Goal: Information Seeking & Learning: Learn about a topic

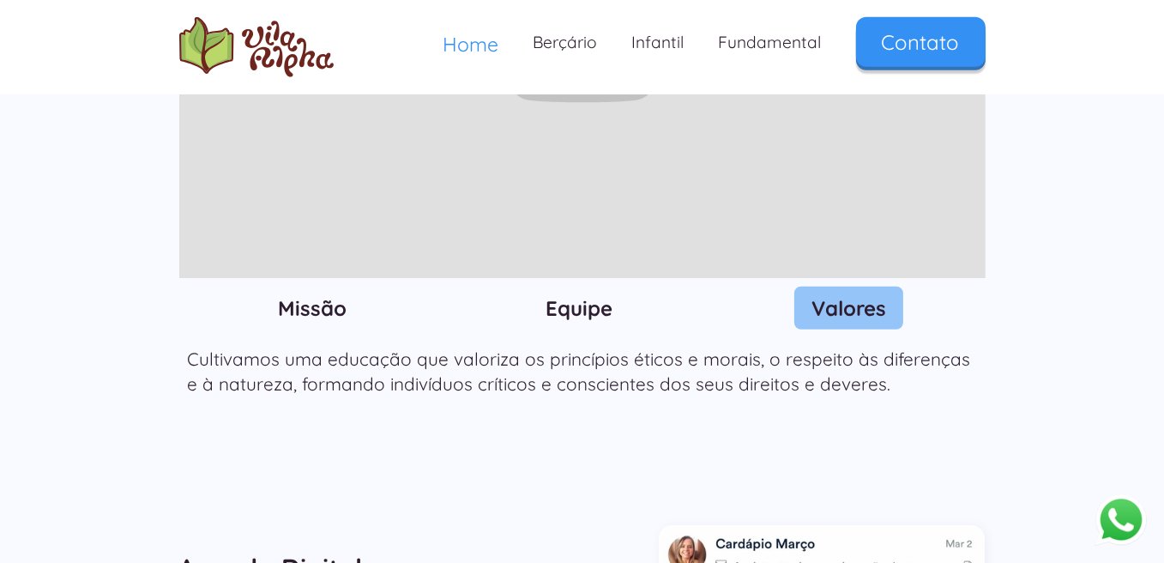
scroll to position [1973, 0]
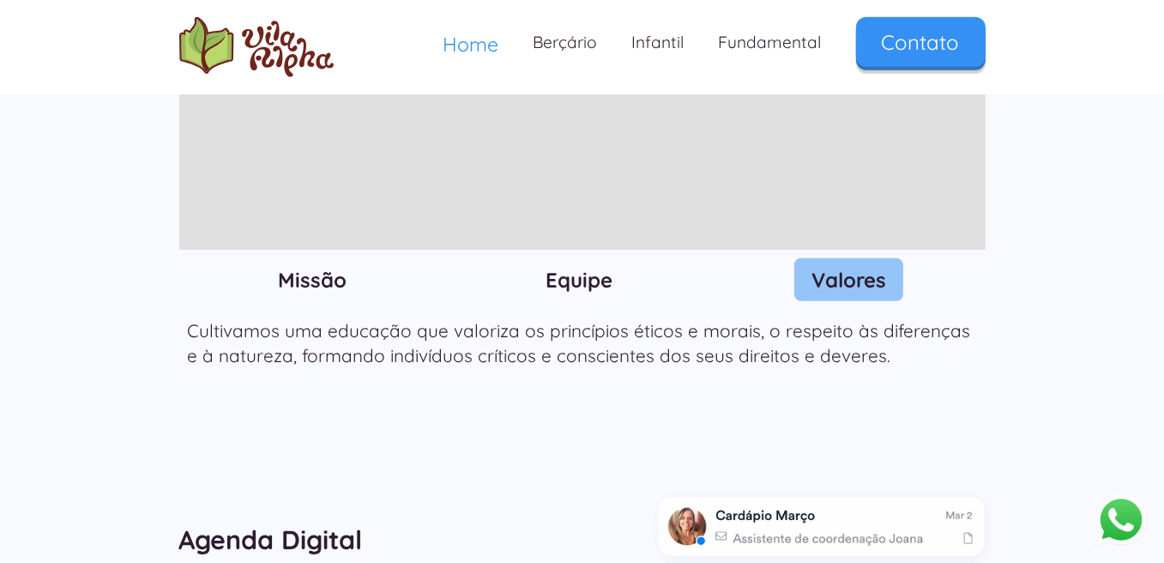
click at [311, 267] on h3 "Missão" at bounding box center [312, 280] width 69 height 26
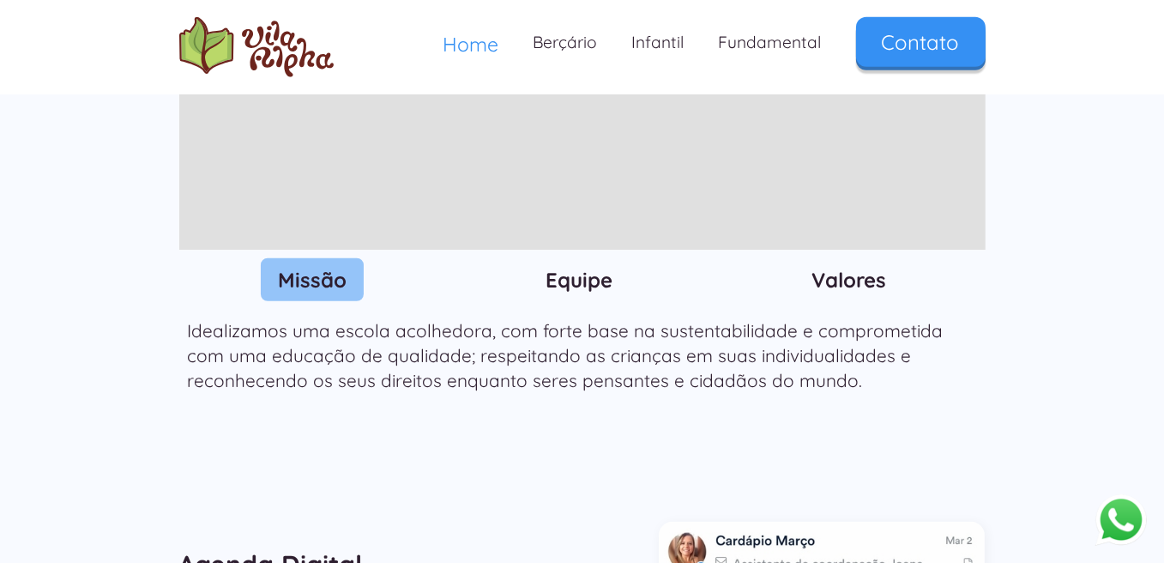
click at [595, 267] on h3 "Equipe" at bounding box center [579, 280] width 67 height 26
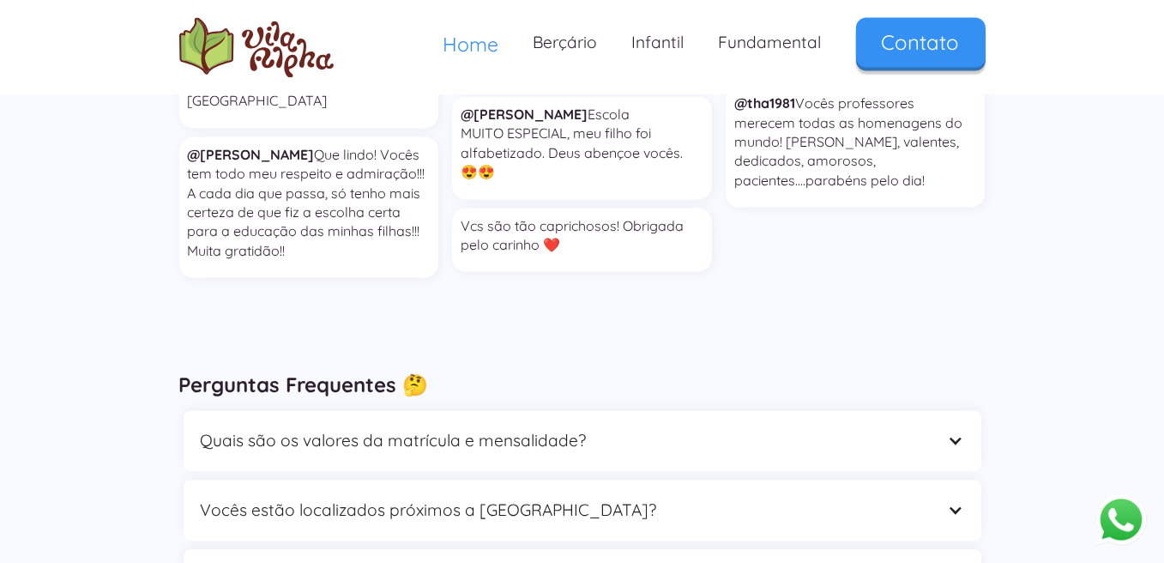
scroll to position [4719, 0]
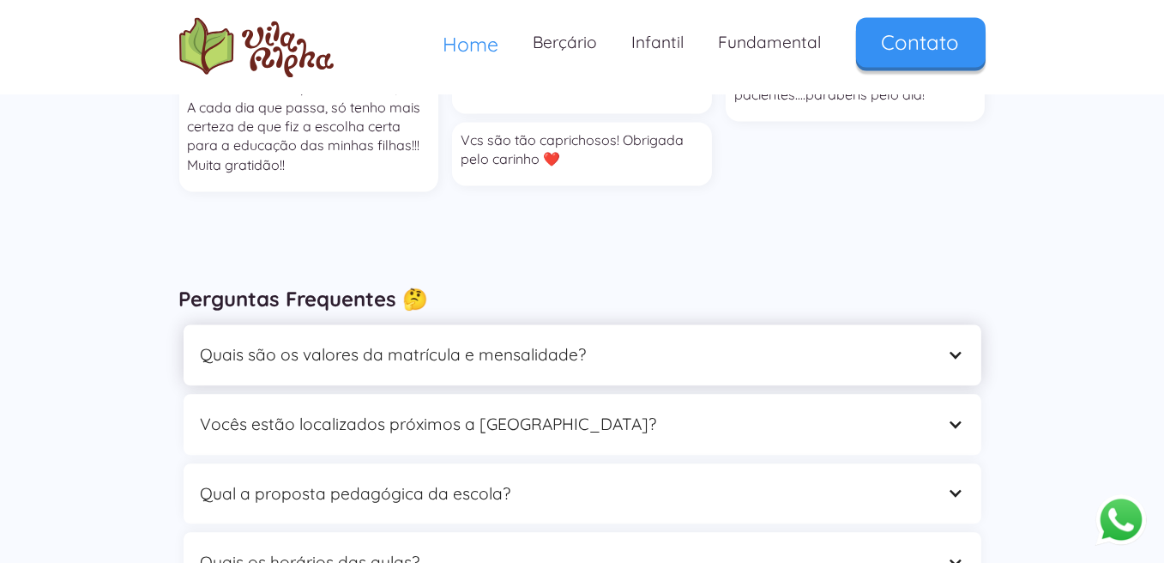
click at [952, 347] on div at bounding box center [955, 355] width 16 height 16
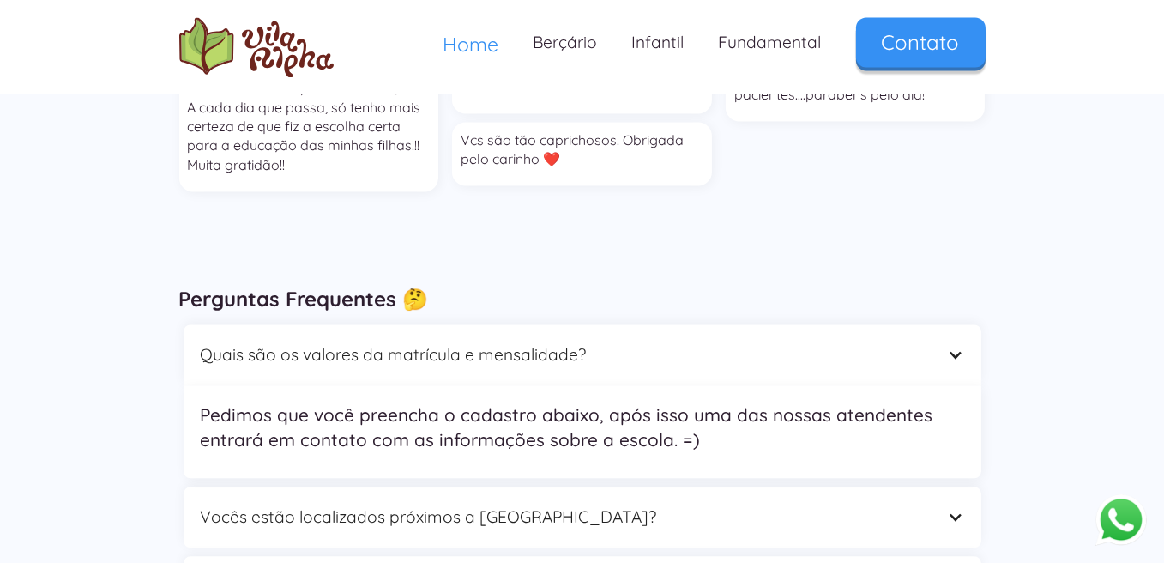
scroll to position [4805, 0]
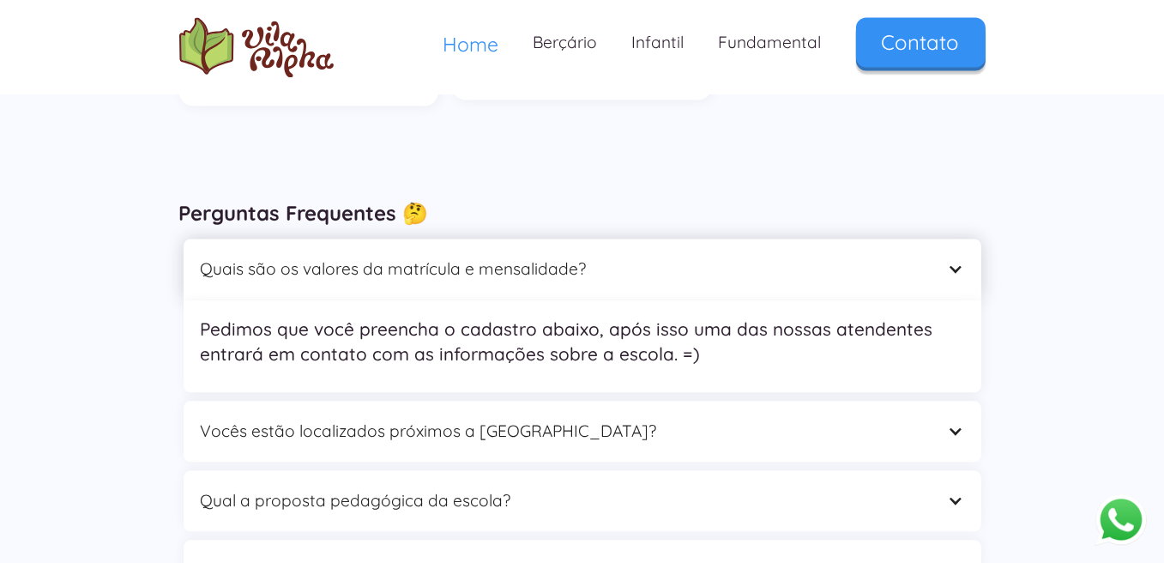
click at [954, 261] on div at bounding box center [955, 269] width 16 height 16
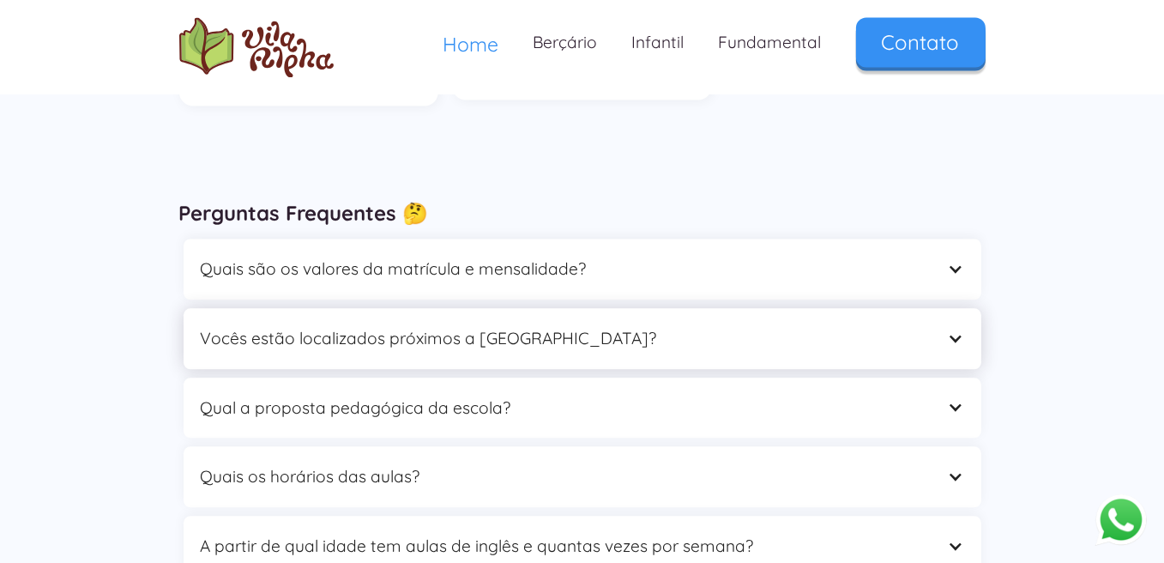
click at [958, 330] on div at bounding box center [955, 338] width 16 height 16
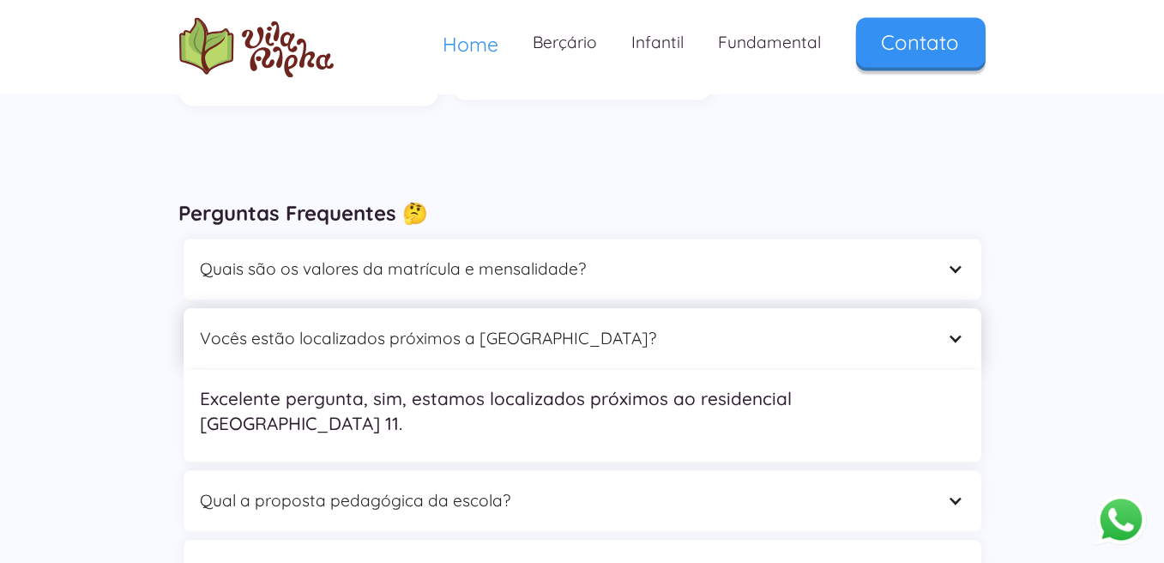
click at [958, 330] on div at bounding box center [955, 338] width 16 height 16
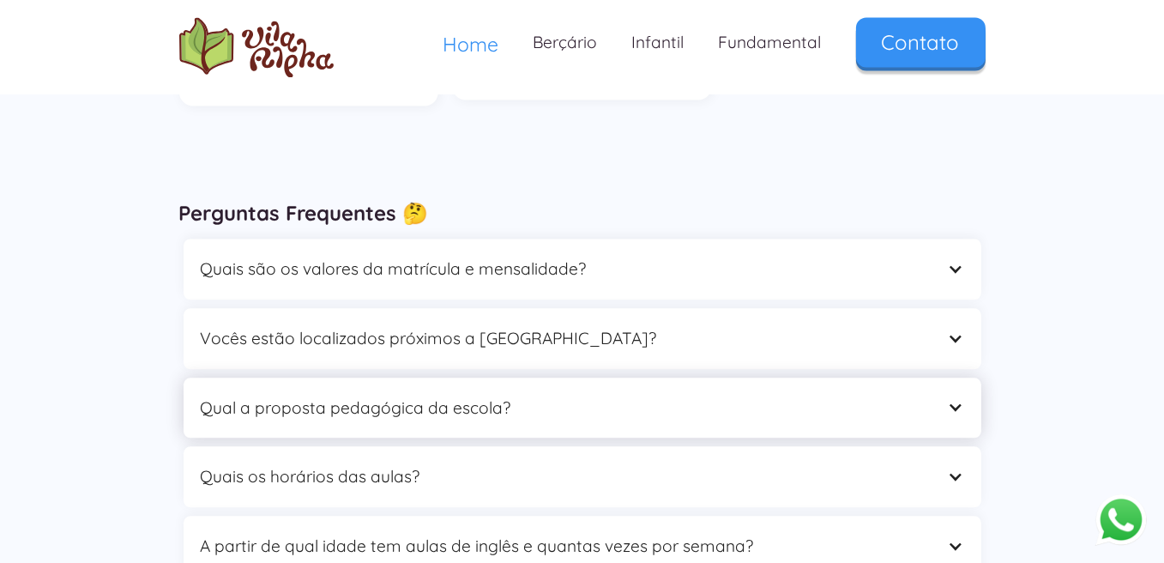
click at [960, 399] on div at bounding box center [955, 407] width 16 height 16
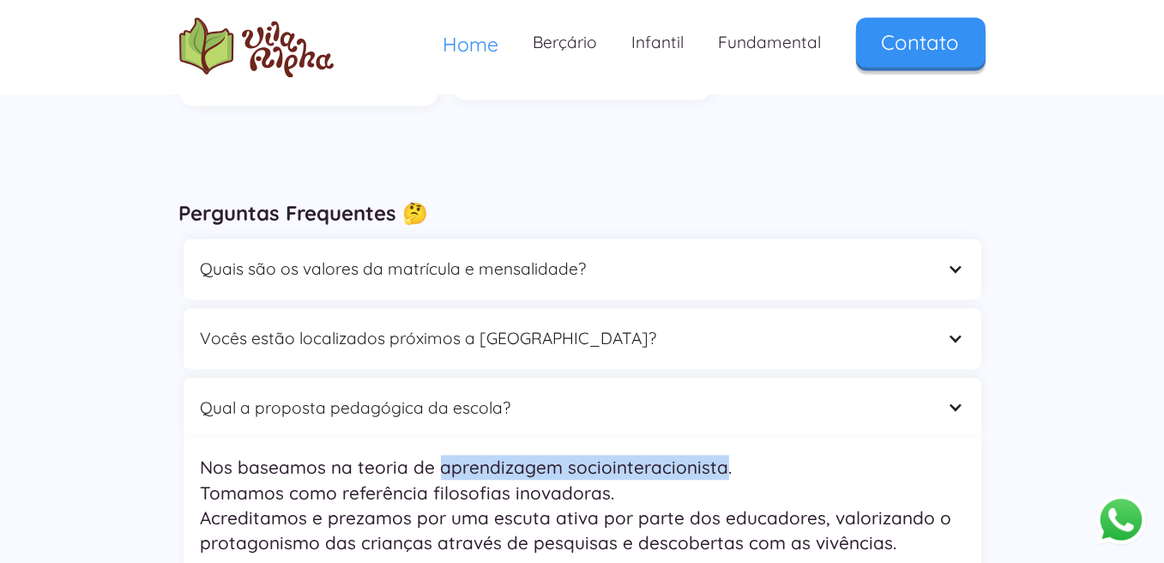
drag, startPoint x: 436, startPoint y: 378, endPoint x: 716, endPoint y: 382, distance: 280.6
click at [716, 455] on p "Nos baseamos na teoria de aprendizagem sociointeracionista. Tomamos como referê…" at bounding box center [583, 505] width 764 height 100
copy p "aprendizagem sociointeracionista"
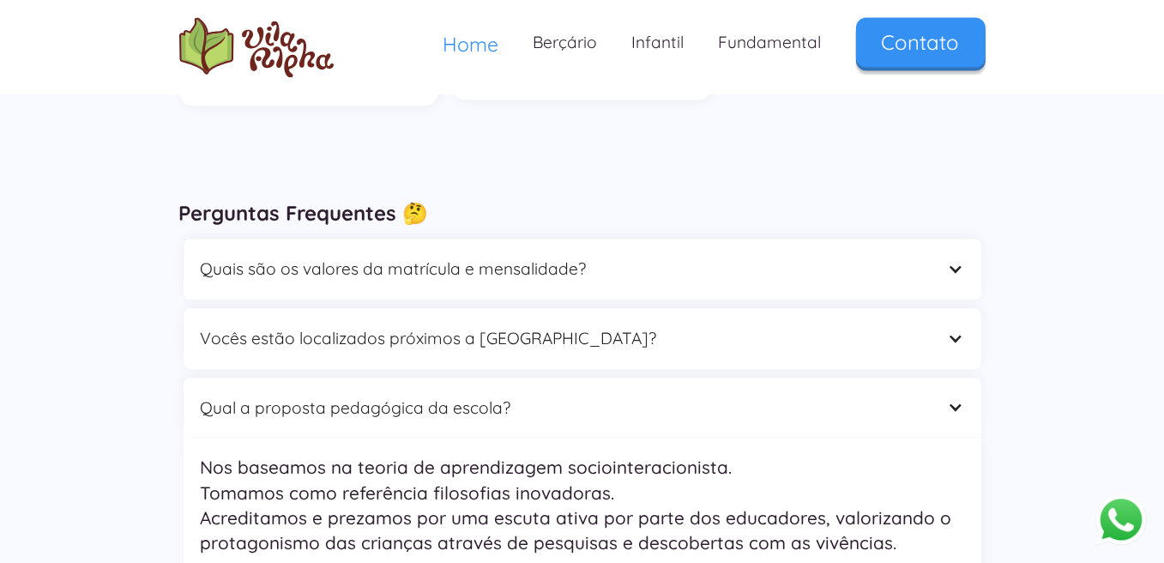
click at [113, 420] on div "Perguntas Frequentes 🤔 Quais são os valores da matrícula e mensalidade? Pedimos…" at bounding box center [582, 466] width 1164 height 618
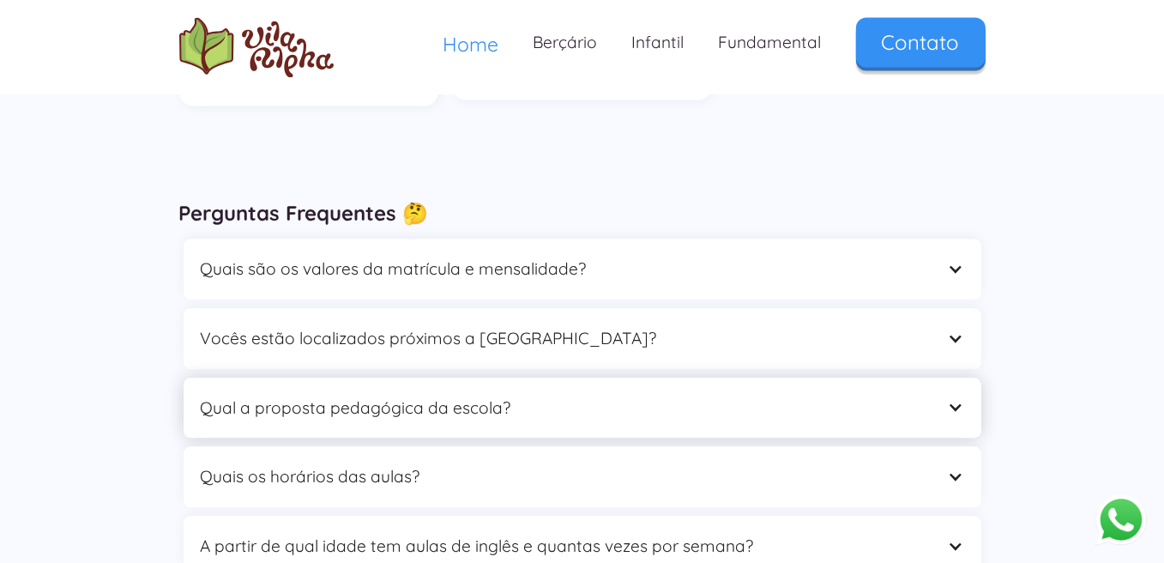
click at [962, 399] on div at bounding box center [955, 407] width 16 height 16
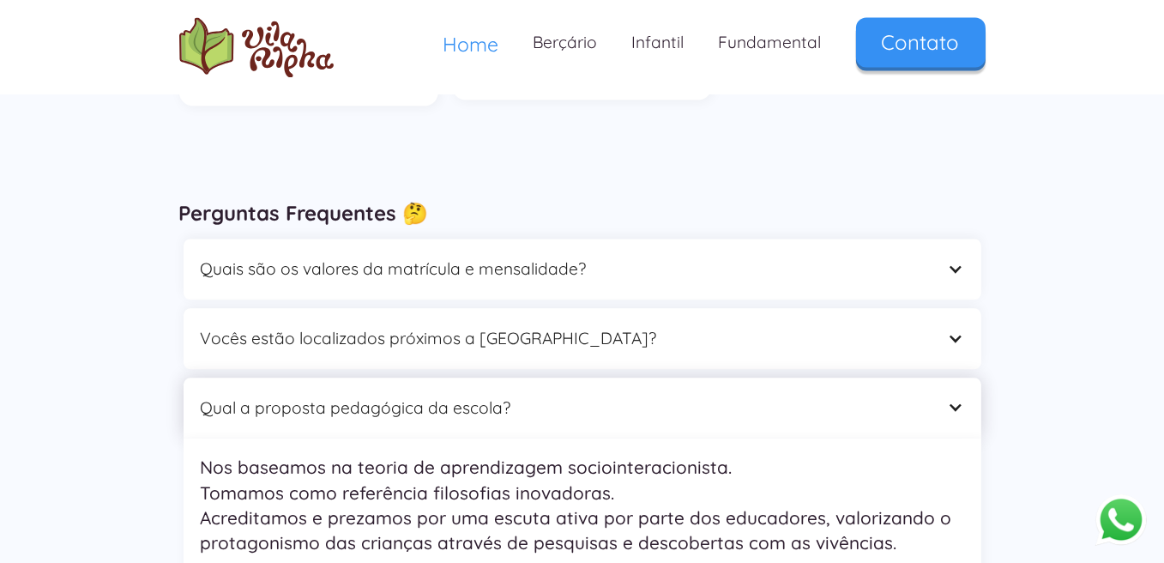
click at [963, 399] on div at bounding box center [955, 407] width 16 height 16
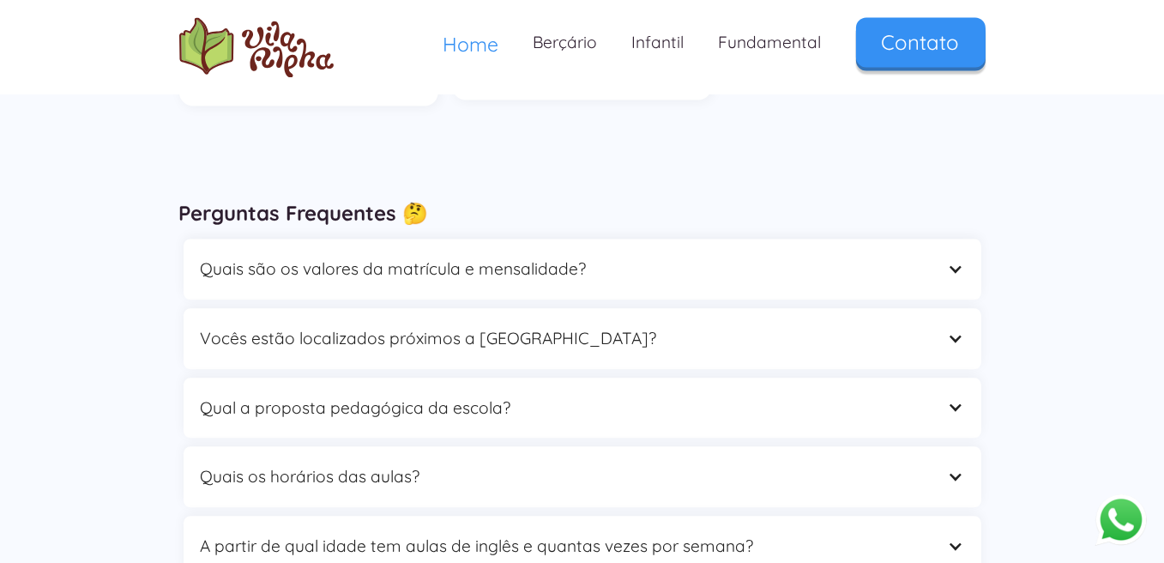
scroll to position [4891, 0]
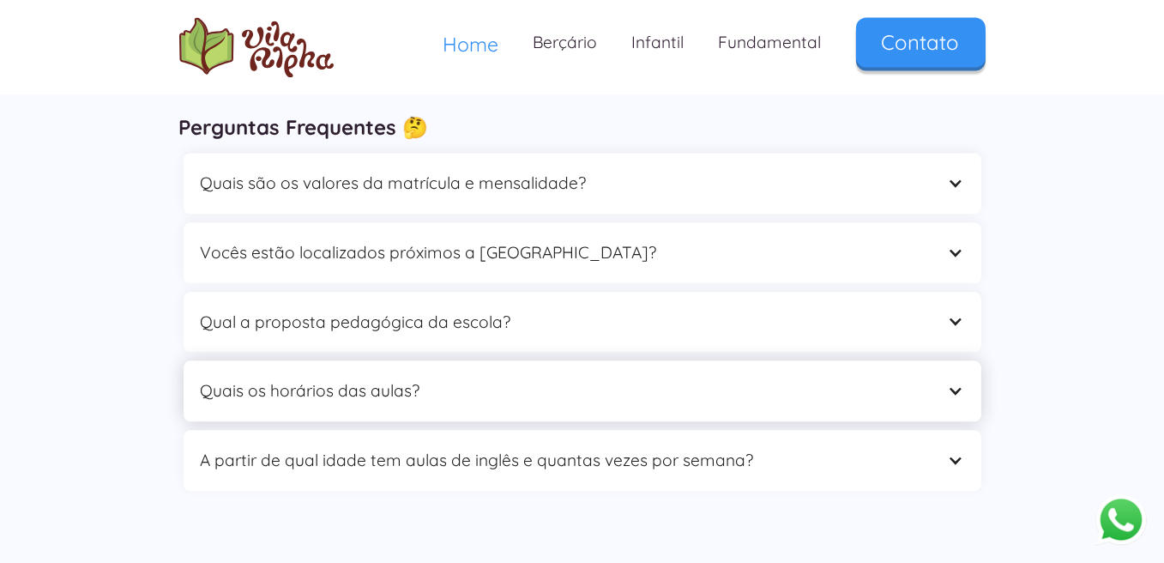
click at [955, 383] on div at bounding box center [955, 391] width 16 height 16
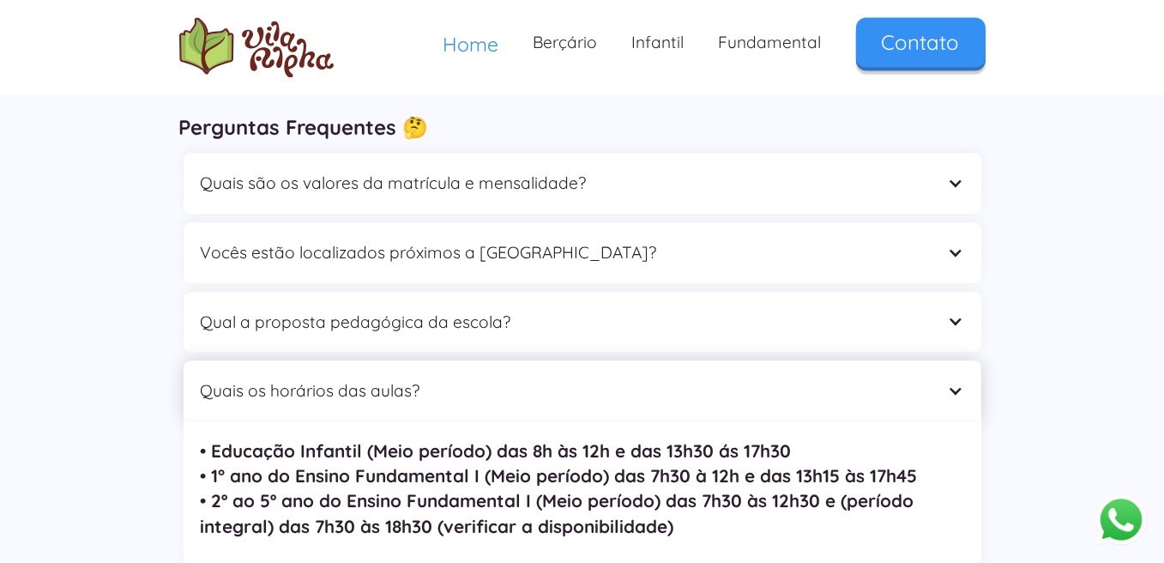
click at [964, 383] on div at bounding box center [955, 391] width 16 height 16
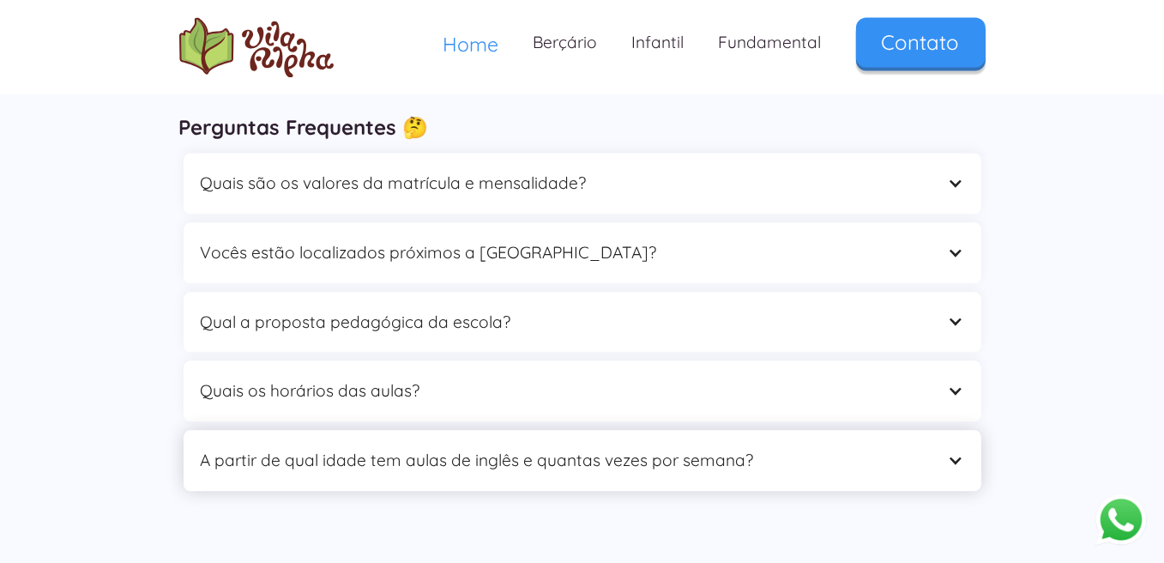
click at [952, 452] on div at bounding box center [955, 460] width 16 height 16
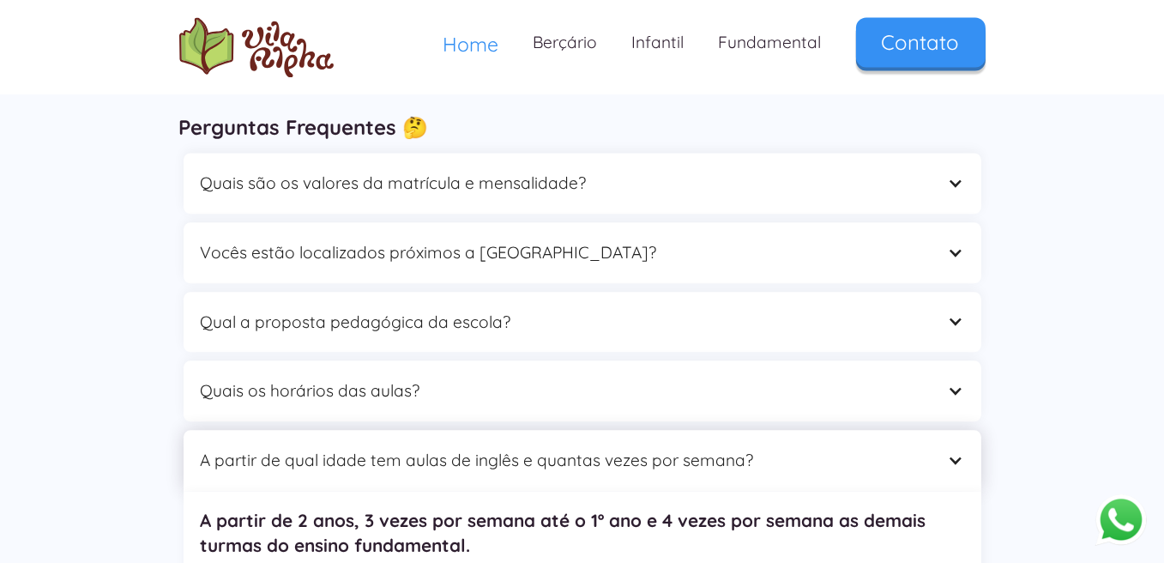
click at [952, 452] on div at bounding box center [955, 460] width 16 height 16
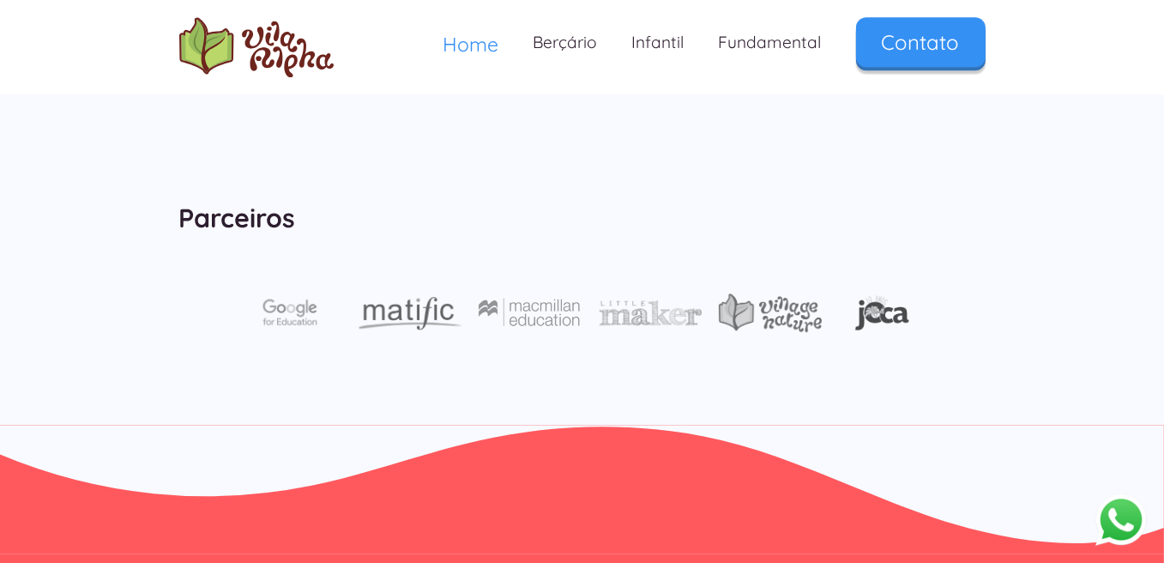
scroll to position [5491, 0]
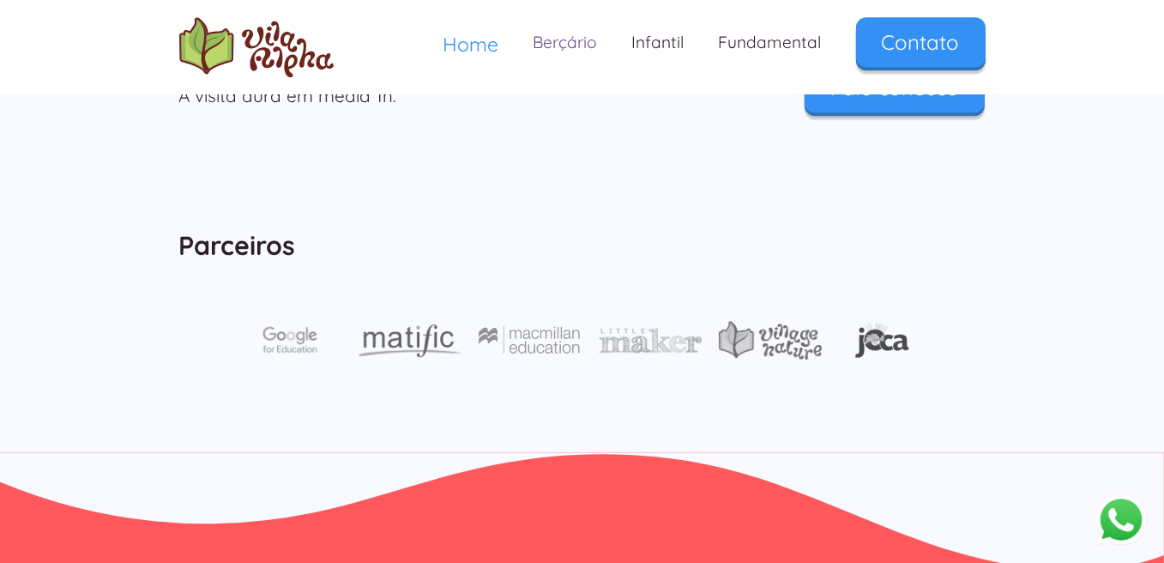
click at [566, 45] on link "Berçário" at bounding box center [566, 42] width 99 height 51
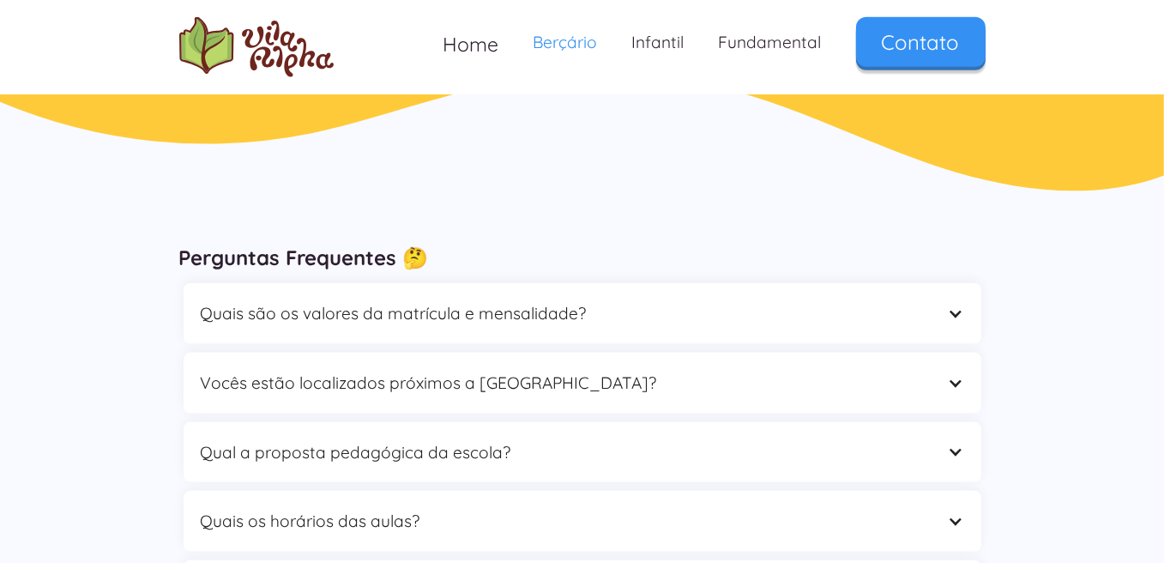
scroll to position [2746, 0]
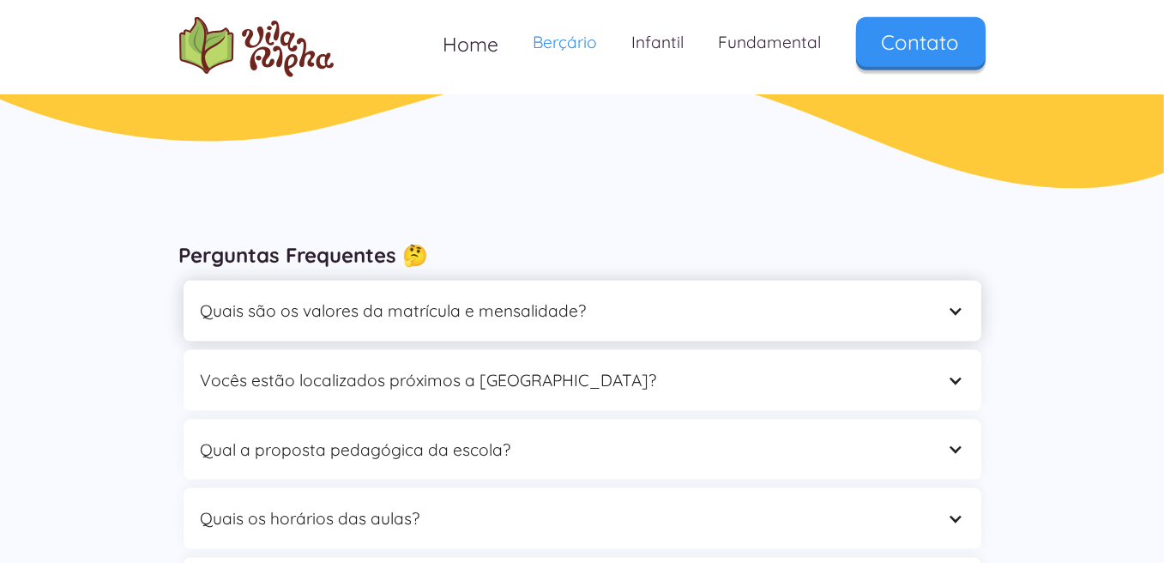
click at [952, 314] on div at bounding box center [955, 311] width 16 height 16
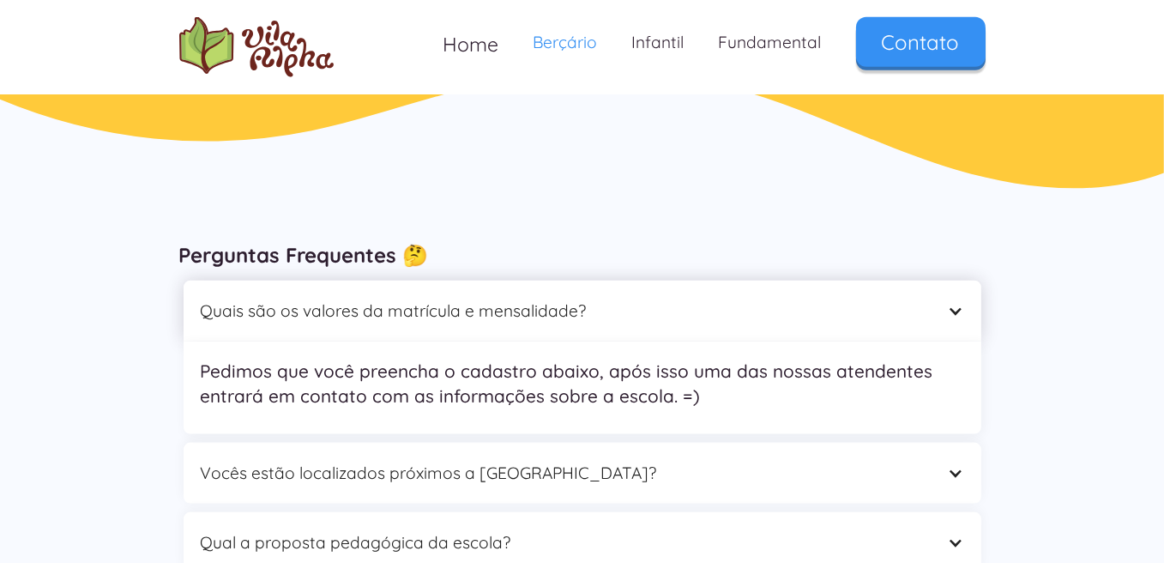
click at [952, 314] on div at bounding box center [955, 311] width 16 height 16
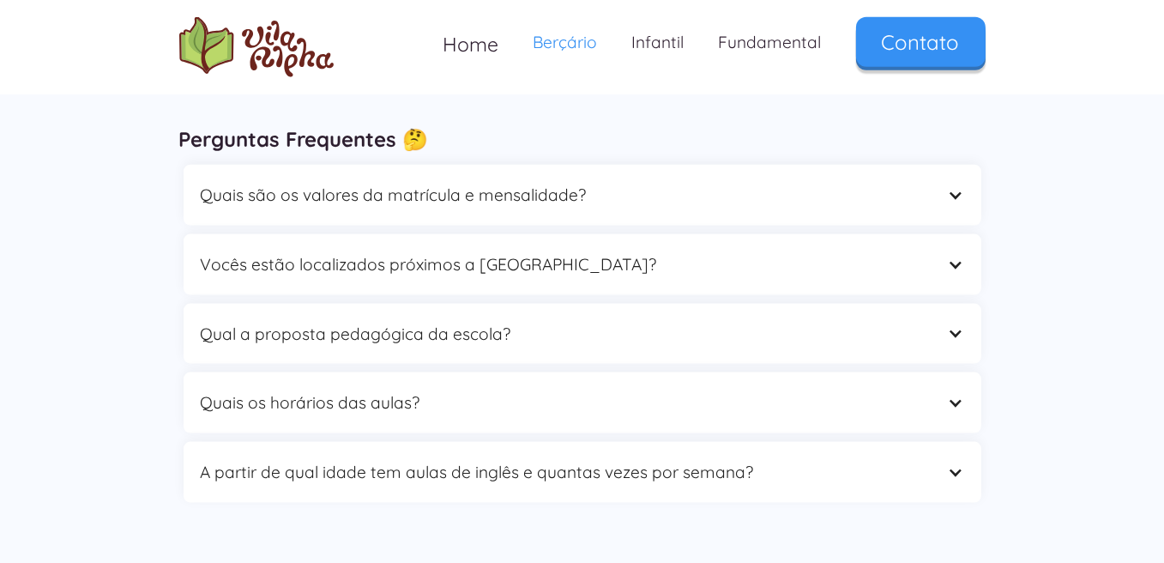
scroll to position [2831, 0]
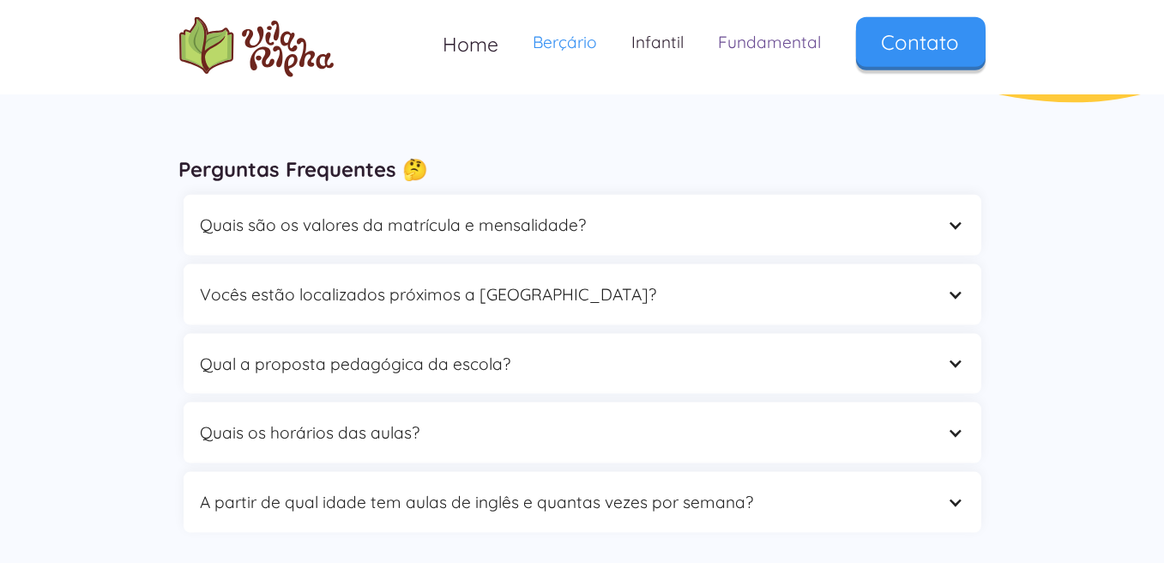
click at [748, 47] on link "Fundamental" at bounding box center [770, 42] width 137 height 51
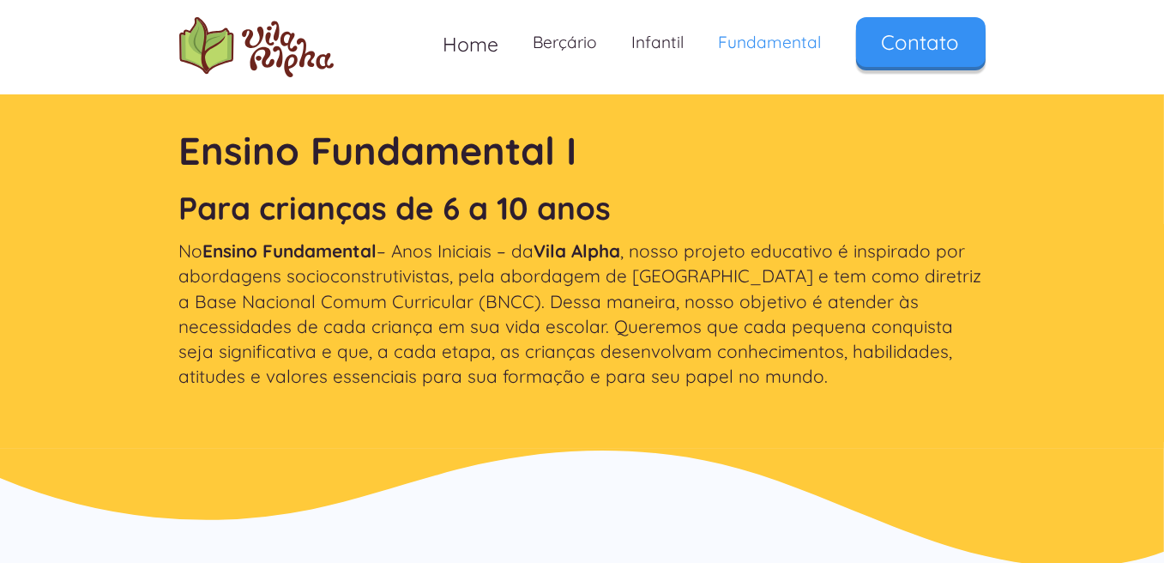
scroll to position [429, 0]
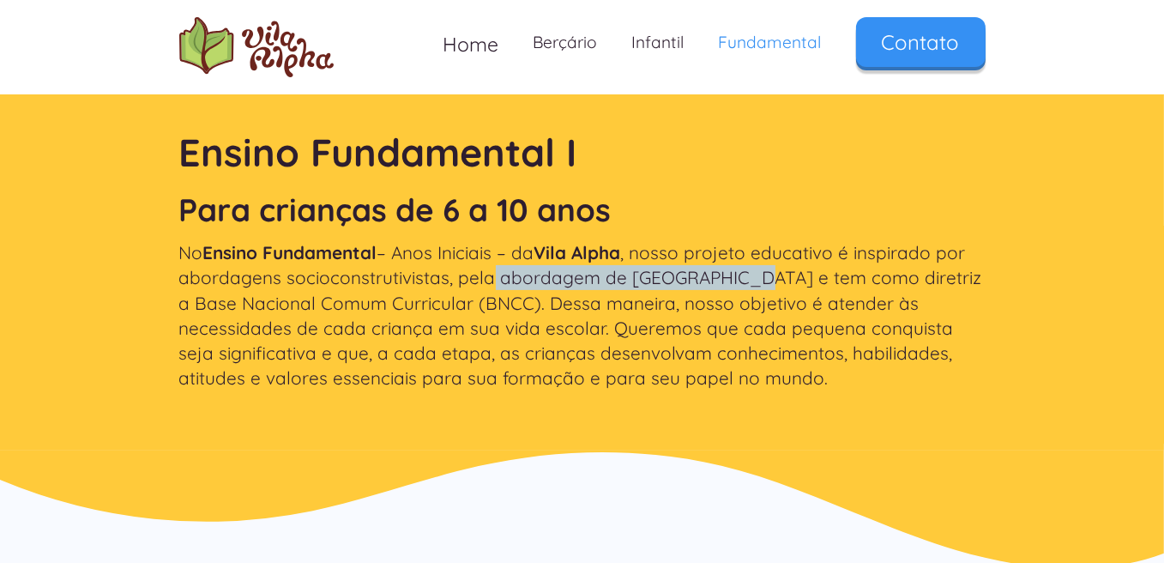
drag, startPoint x: 491, startPoint y: 280, endPoint x: 736, endPoint y: 284, distance: 245.4
click at [736, 284] on p "No Ensino Fundamental – Anos Iniciais – da [GEOGRAPHIC_DATA] , nosso projeto ed…" at bounding box center [582, 315] width 807 height 150
copy p "abordagem de [GEOGRAPHIC_DATA]"
